Goal: Task Accomplishment & Management: Manage account settings

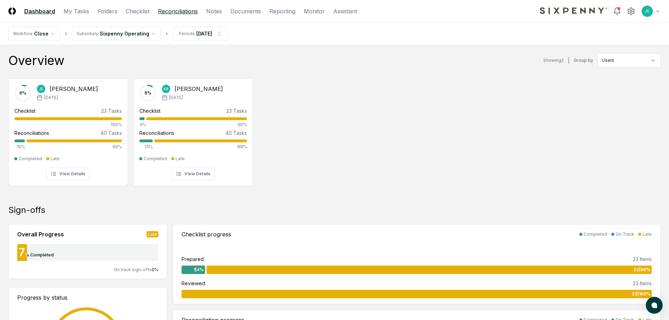
click at [173, 14] on link "Reconciliations" at bounding box center [178, 11] width 40 height 8
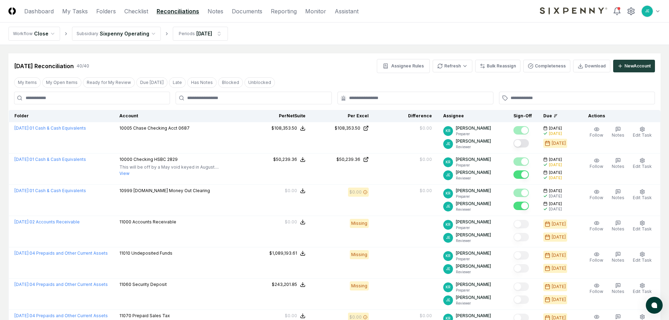
click at [103, 88] on div "My Items My Open Items Ready for My Review Due [DATE] Late Has Notes Blocked Un…" at bounding box center [334, 82] width 652 height 13
click at [108, 83] on button "Ready for My Review" at bounding box center [109, 82] width 52 height 11
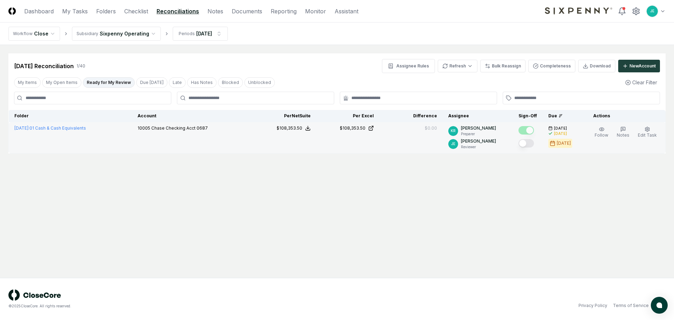
click at [531, 144] on button "Mark complete" at bounding box center [526, 143] width 15 height 8
click at [143, 60] on div "[DATE] Reconciliation 1 / 40 Assignee Rules Refresh Bulk Reassign Completeness …" at bounding box center [337, 66] width 646 height 14
click at [202, 33] on html "CloseCore Dashboard My Tasks Folders Checklist Reconciliations Notes Documents …" at bounding box center [337, 160] width 674 height 320
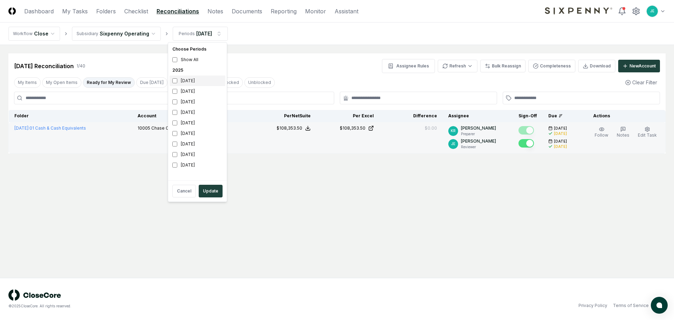
click at [178, 80] on div "[DATE]" at bounding box center [198, 81] width 56 height 11
click at [218, 192] on button "Update" at bounding box center [211, 191] width 24 height 13
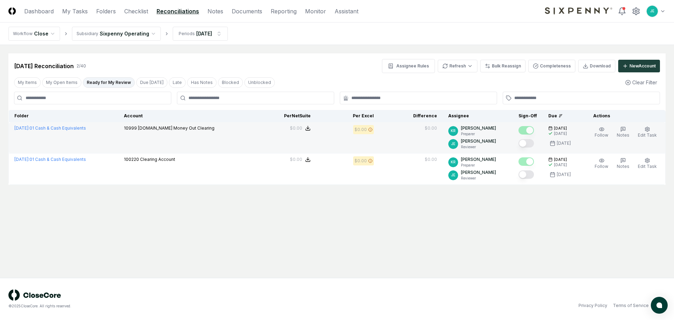
click at [533, 144] on button "Mark complete" at bounding box center [526, 143] width 15 height 8
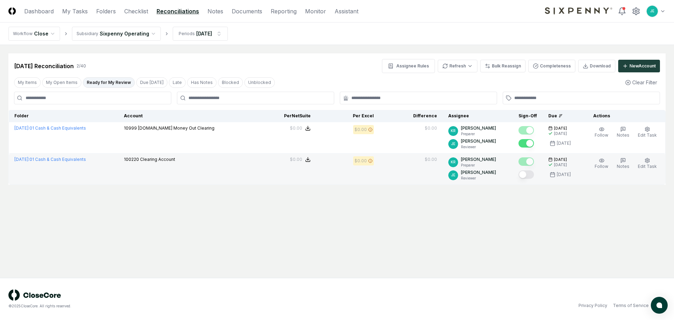
click at [534, 176] on button "Mark complete" at bounding box center [526, 174] width 15 height 8
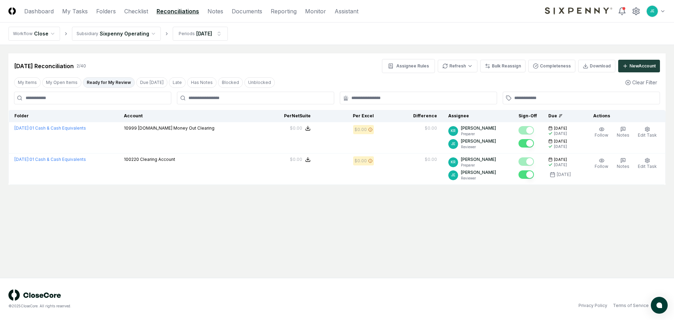
click at [478, 217] on main "Cancel Reassign [DATE] Reconciliation 2 / 40 Assignee Rules Refresh Bulk Reassi…" at bounding box center [337, 161] width 674 height 233
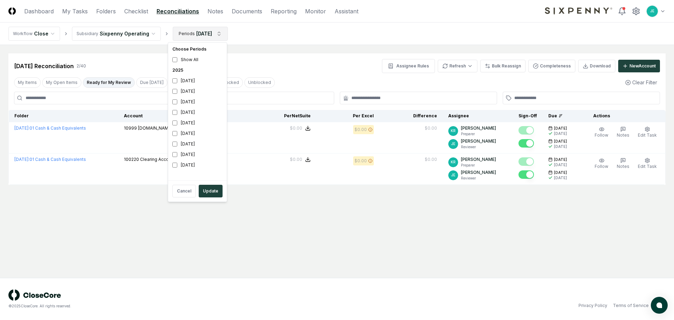
click at [209, 34] on html "CloseCore Dashboard My Tasks Folders Checklist Reconciliations Notes Documents …" at bounding box center [337, 160] width 674 height 320
click at [171, 78] on div "[DATE]" at bounding box center [198, 81] width 56 height 11
click at [215, 189] on button "Update" at bounding box center [211, 191] width 24 height 13
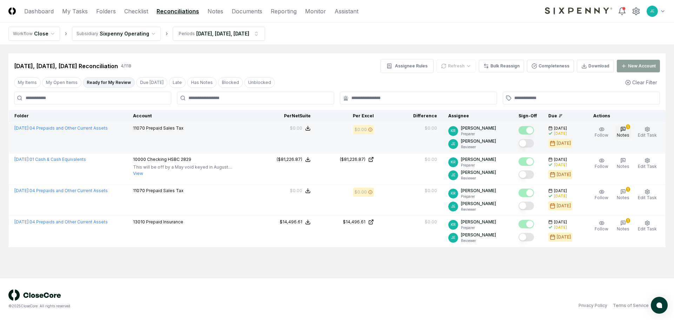
click at [621, 133] on span "Notes" at bounding box center [623, 134] width 13 height 5
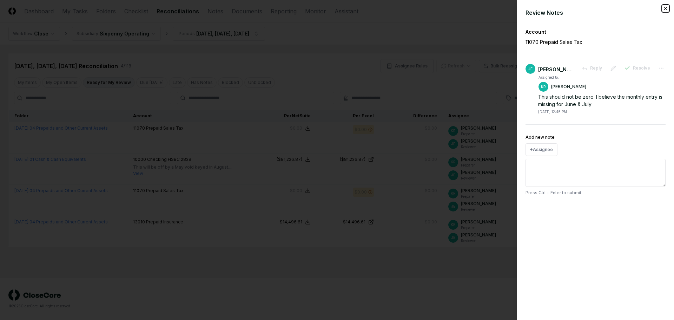
click at [667, 6] on icon "button" at bounding box center [666, 9] width 6 height 6
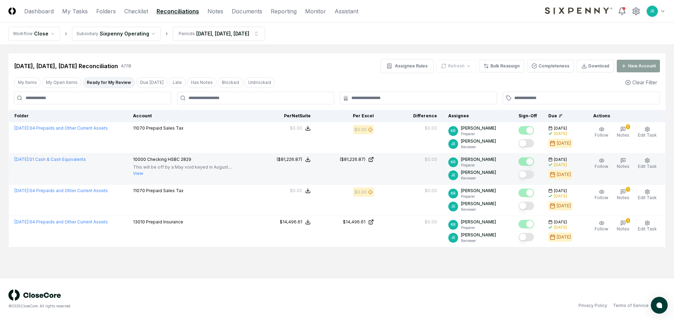
click at [526, 175] on button "Mark complete" at bounding box center [526, 174] width 15 height 8
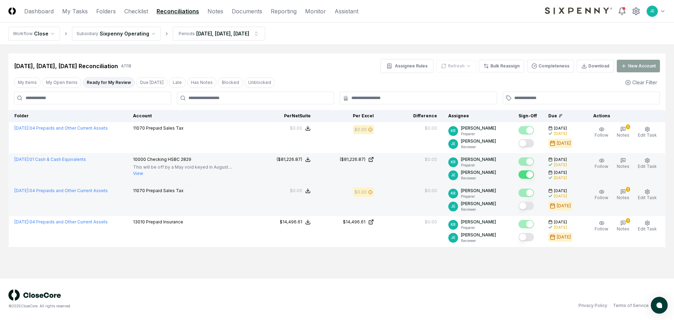
click at [529, 206] on button "Mark complete" at bounding box center [526, 206] width 15 height 8
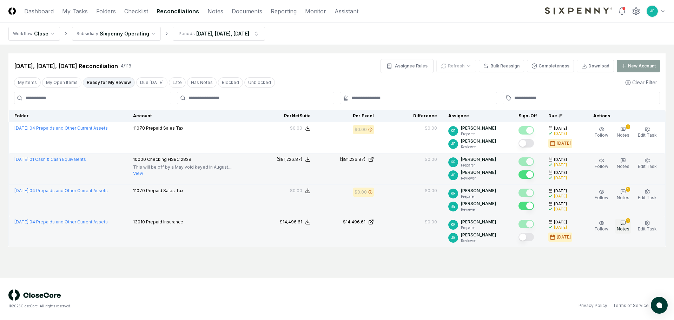
click at [622, 223] on icon "button" at bounding box center [624, 223] width 6 height 6
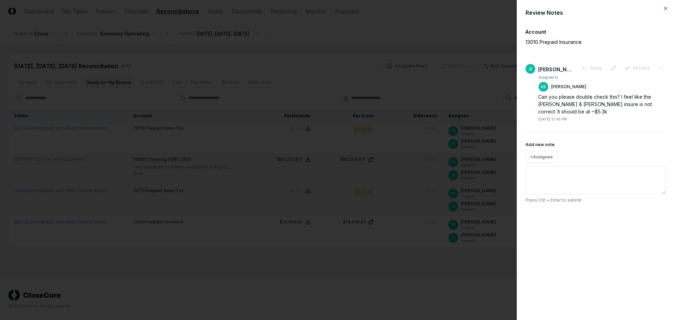
click at [669, 7] on div "Review Notes Account 13010 Prepaid Insurance [PERSON_NAME] Reply Resolve Assign…" at bounding box center [595, 160] width 157 height 320
click at [665, 7] on icon "button" at bounding box center [665, 8] width 3 height 3
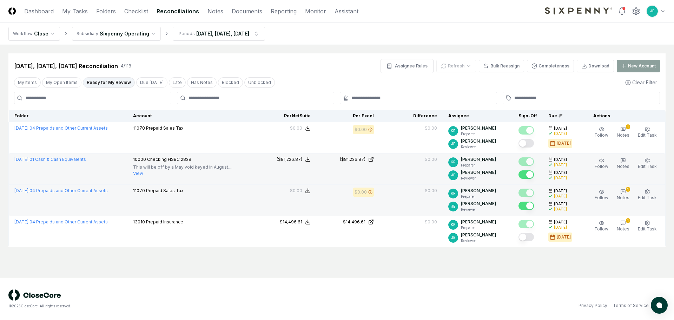
click at [209, 64] on div "[DATE], [DATE], [DATE] Reconciliation 4 / 118 Assignee Rules Refresh Bulk Reass…" at bounding box center [337, 66] width 646 height 14
click at [244, 32] on html "CloseCore Dashboard My Tasks Folders Checklist Reconciliations Notes Documents …" at bounding box center [337, 160] width 674 height 320
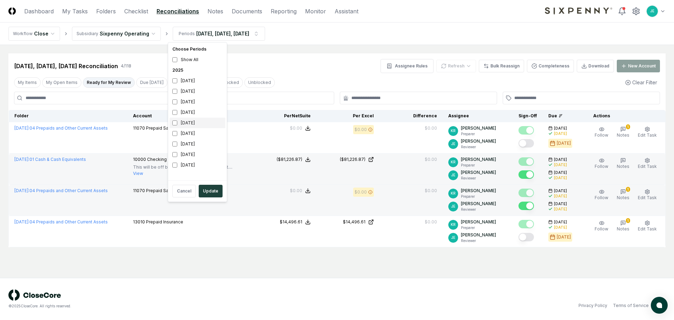
click at [185, 125] on div "[DATE]" at bounding box center [198, 123] width 56 height 11
click at [215, 192] on button "Update" at bounding box center [211, 191] width 24 height 13
